Goal: Information Seeking & Learning: Find specific fact

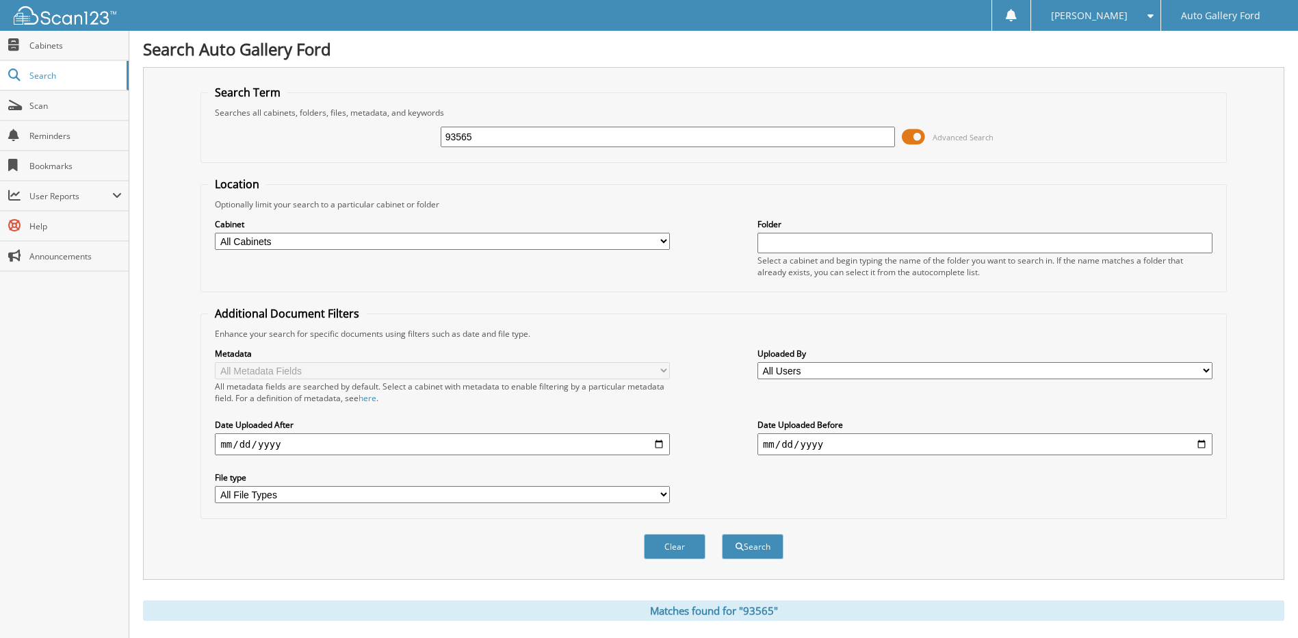
click at [314, 133] on div "93565 Advanced Search" at bounding box center [713, 136] width 1011 height 37
type input "M"
type input "[GEOGRAPHIC_DATA]"
click at [722, 534] on button "Search" at bounding box center [753, 546] width 62 height 25
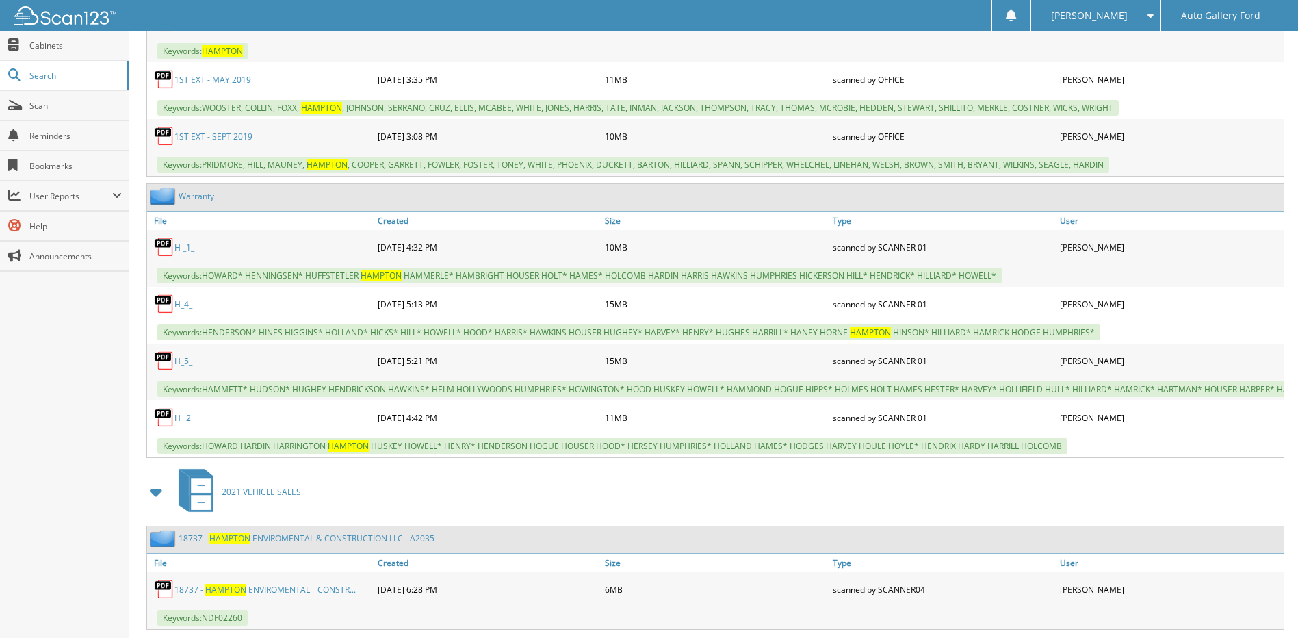
scroll to position [3284, 0]
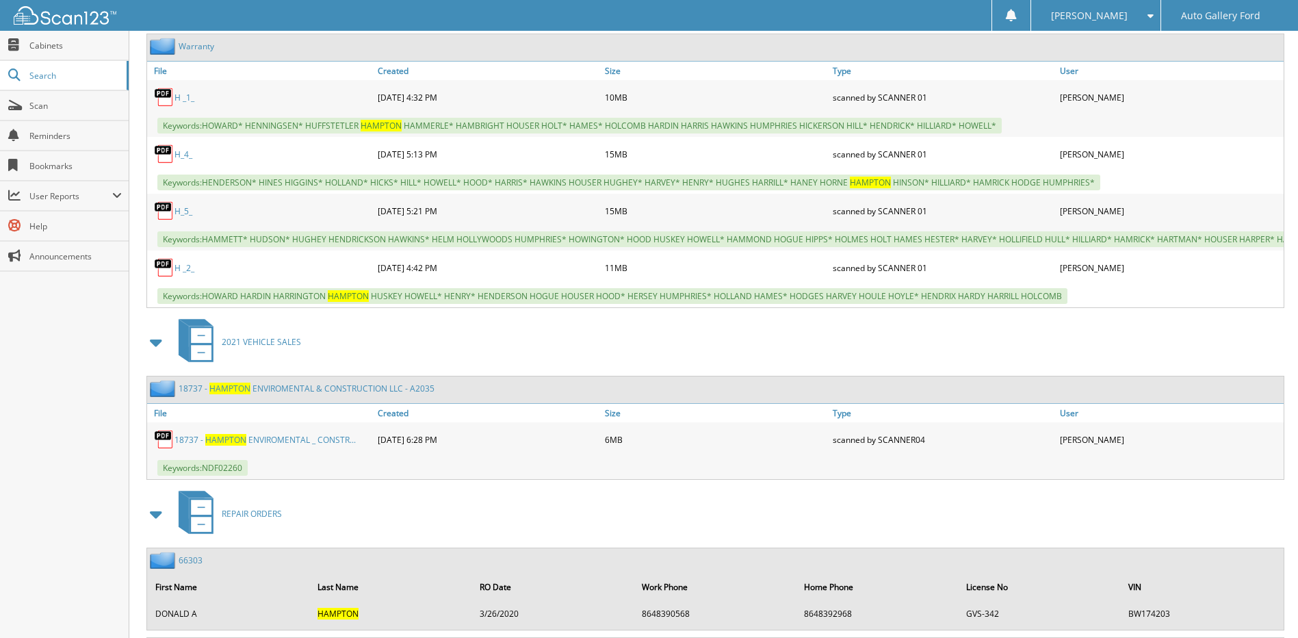
click at [362, 394] on link "1 8 7 3 7 - H A M P T O N E N V I R O M E N T A L & C O N S T R U C T I O N L L…" at bounding box center [307, 388] width 256 height 12
